Goal: Task Accomplishment & Management: Use online tool/utility

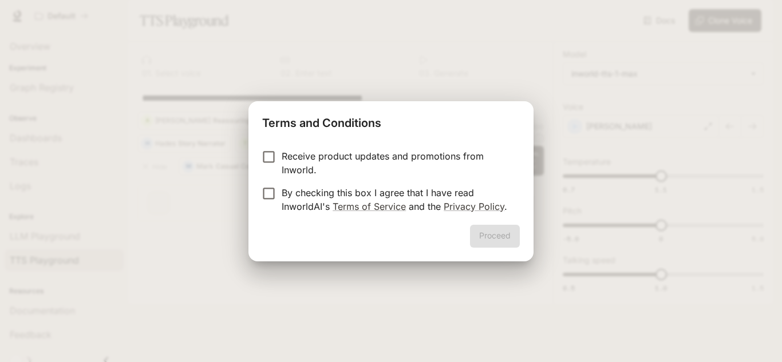
click at [333, 154] on p "Receive product updates and promotions from Inworld." at bounding box center [396, 162] width 229 height 27
click at [291, 196] on p "By checking this box I agree that I have read InworldAI's Terms of Service and …" at bounding box center [396, 199] width 229 height 27
click at [343, 170] on p "Receive product updates and promotions from Inworld." at bounding box center [396, 162] width 229 height 27
click at [483, 233] on button "Proceed" at bounding box center [495, 236] width 50 height 23
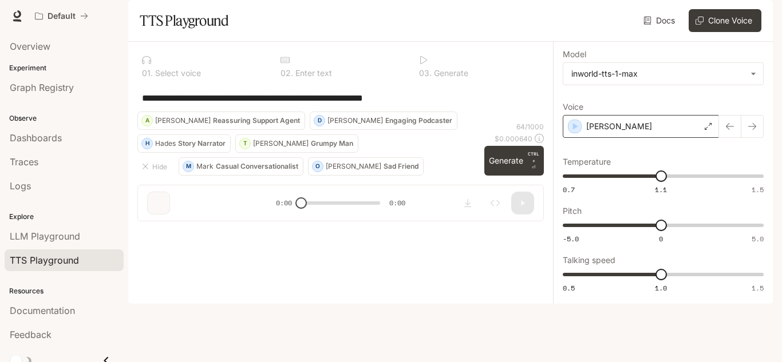
click at [644, 138] on div "[PERSON_NAME]" at bounding box center [640, 126] width 156 height 23
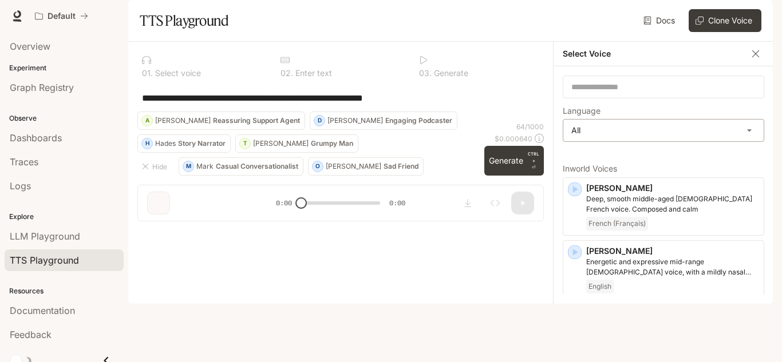
click at [612, 154] on body "**********" at bounding box center [391, 181] width 782 height 362
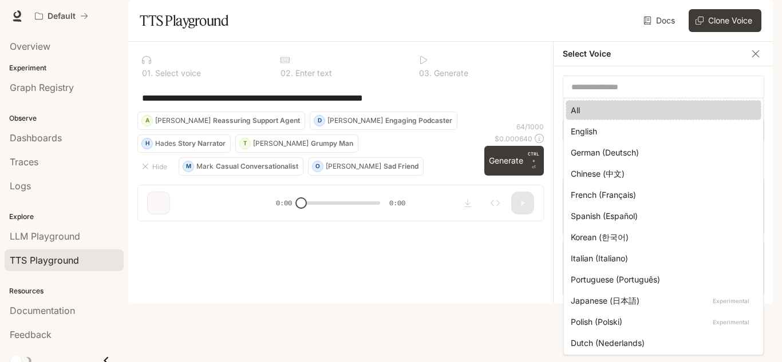
click at [600, 127] on div "English" at bounding box center [660, 131] width 181 height 12
type input "*****"
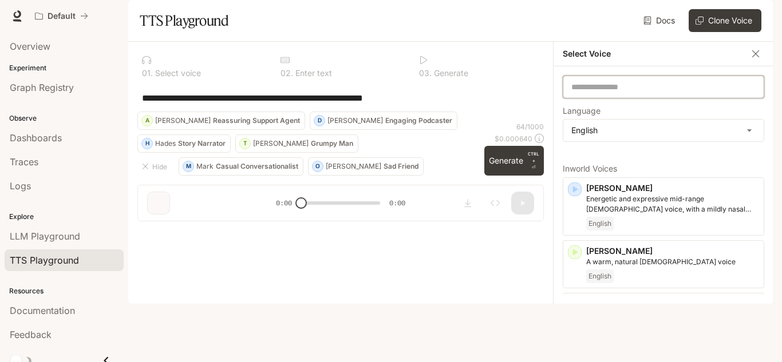
click at [599, 93] on input "text" at bounding box center [663, 86] width 200 height 11
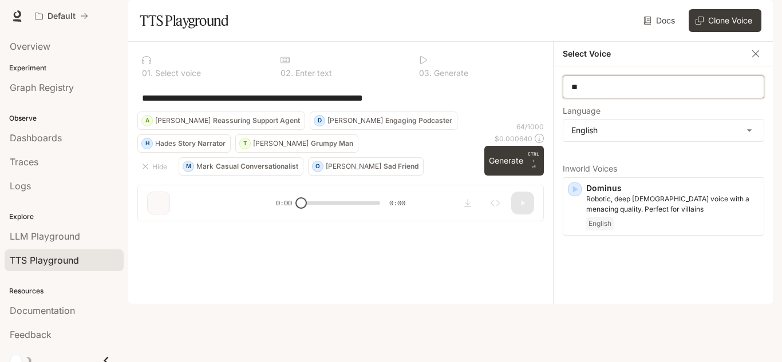
type input "*"
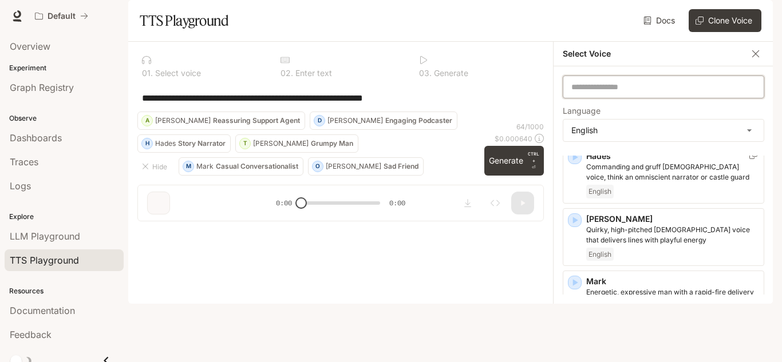
scroll to position [516, 0]
